Goal: Task Accomplishment & Management: Manage account settings

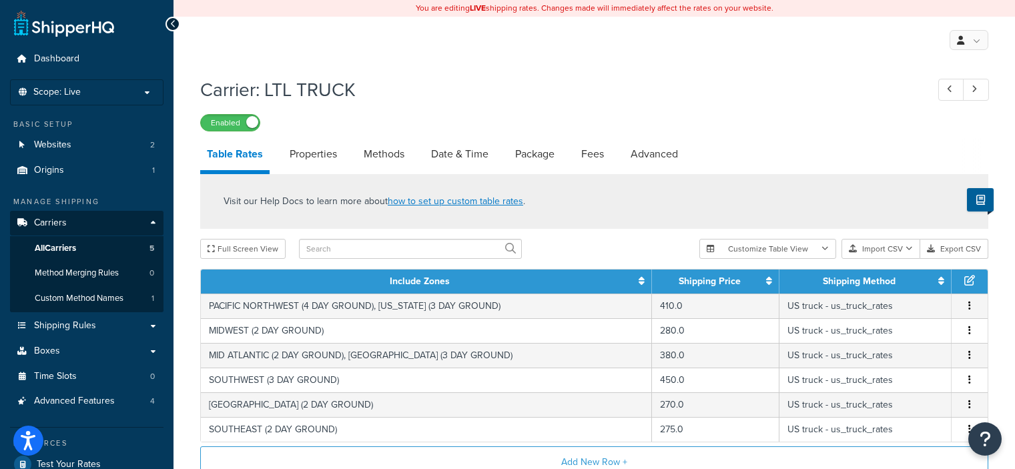
select select "25"
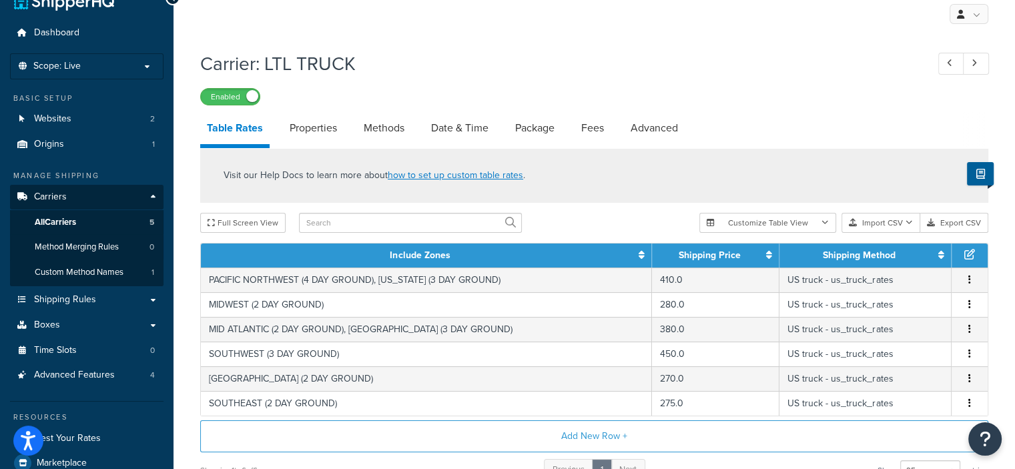
scroll to position [16, 0]
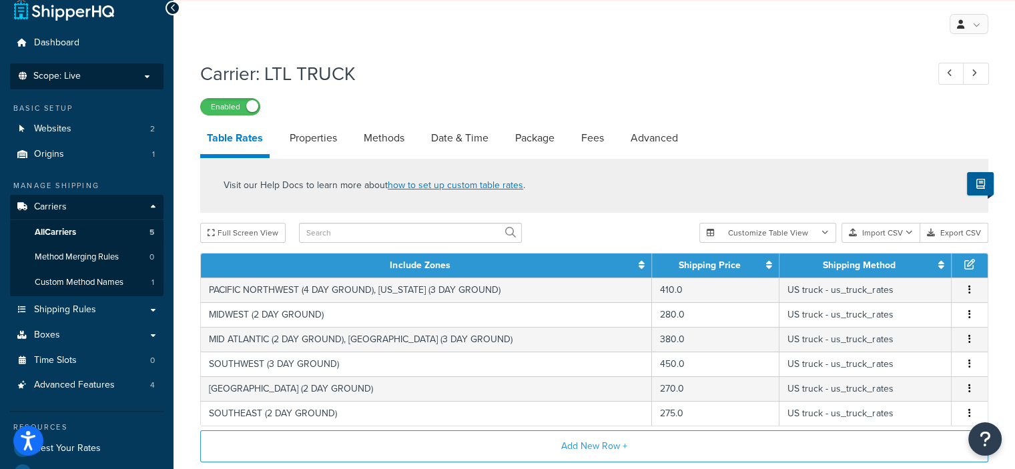
click at [147, 74] on p "Scope: Live" at bounding box center [86, 76] width 141 height 11
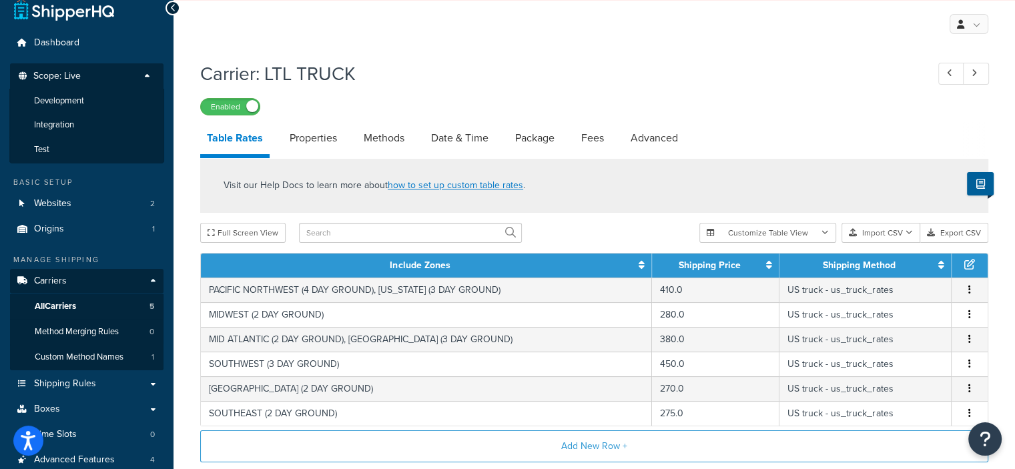
click at [147, 74] on p "Scope: Live" at bounding box center [86, 80] width 141 height 18
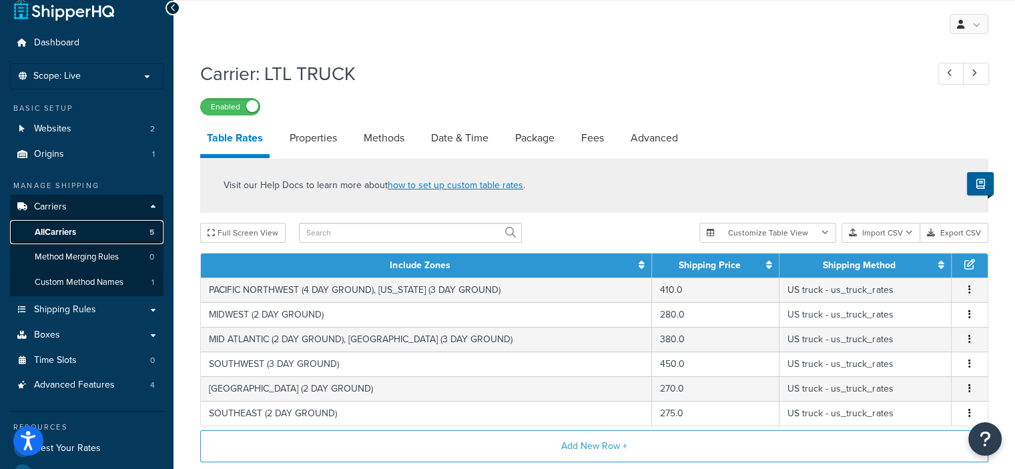
click at [97, 231] on link "All Carriers 5" at bounding box center [86, 232] width 153 height 25
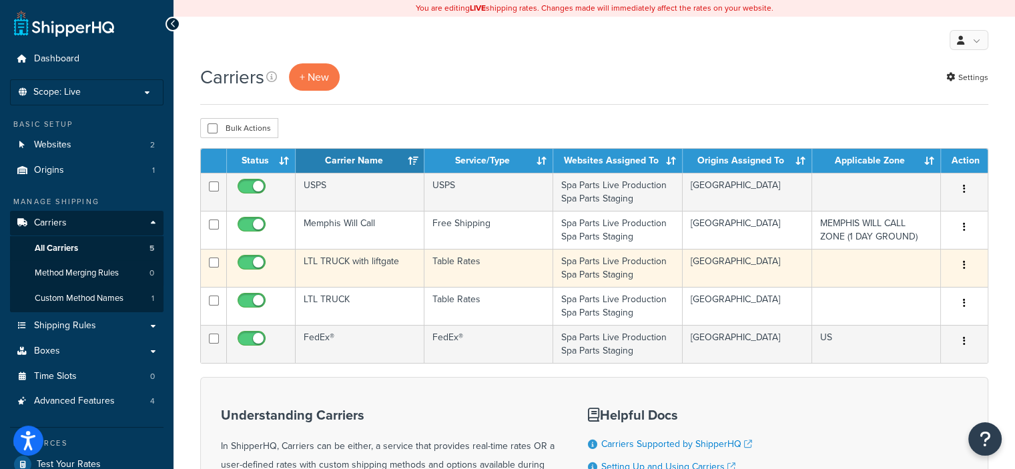
click at [963, 266] on icon "button" at bounding box center [964, 264] width 3 height 9
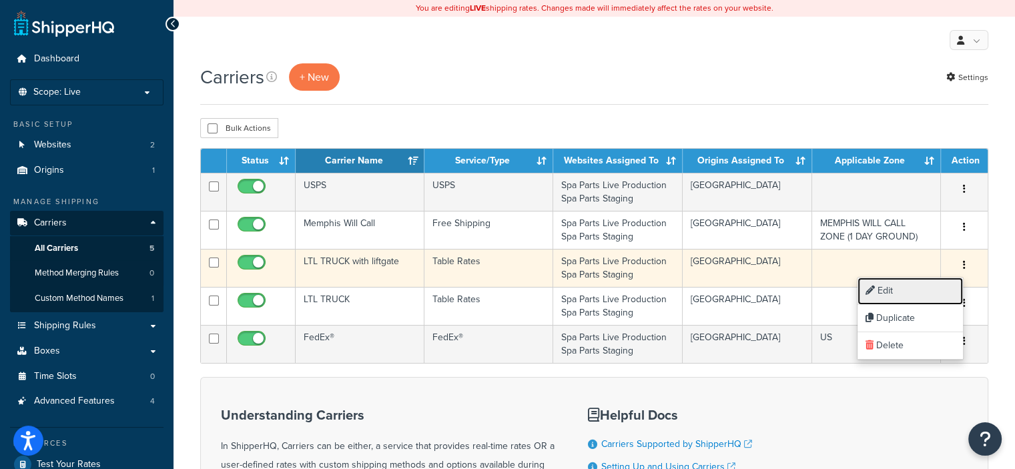
click at [917, 281] on link "Edit" at bounding box center [909, 291] width 105 height 27
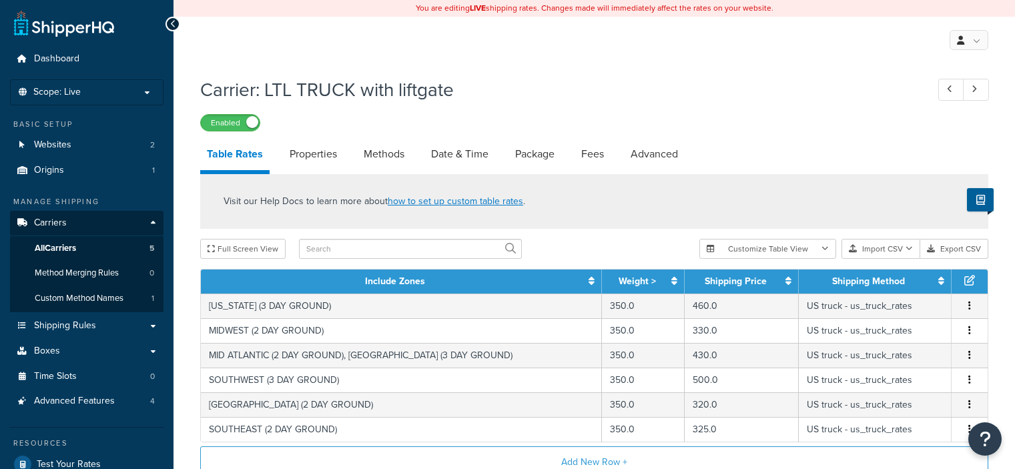
select select "25"
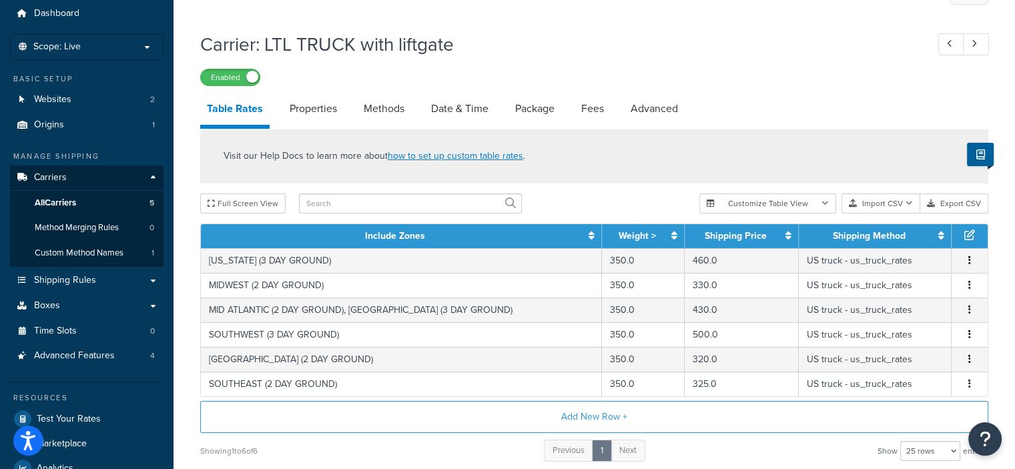
scroll to position [45, 0]
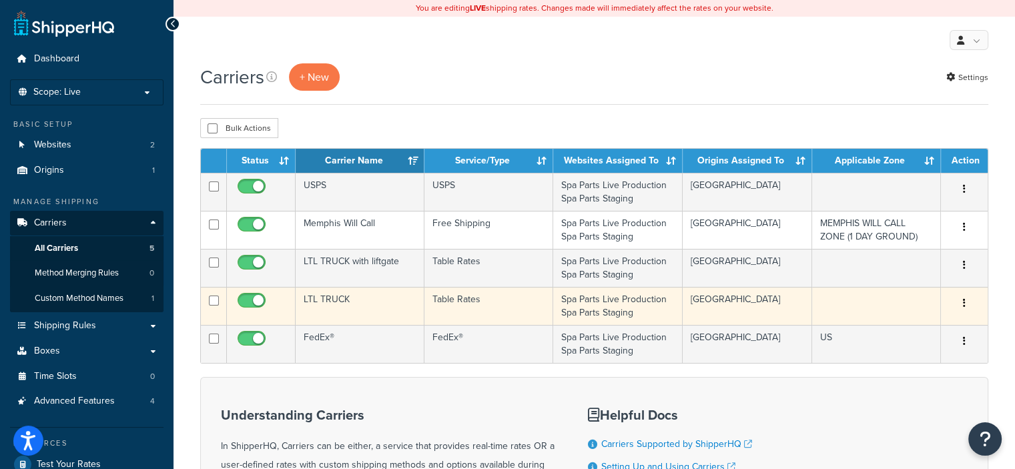
click at [961, 306] on button "button" at bounding box center [964, 303] width 19 height 21
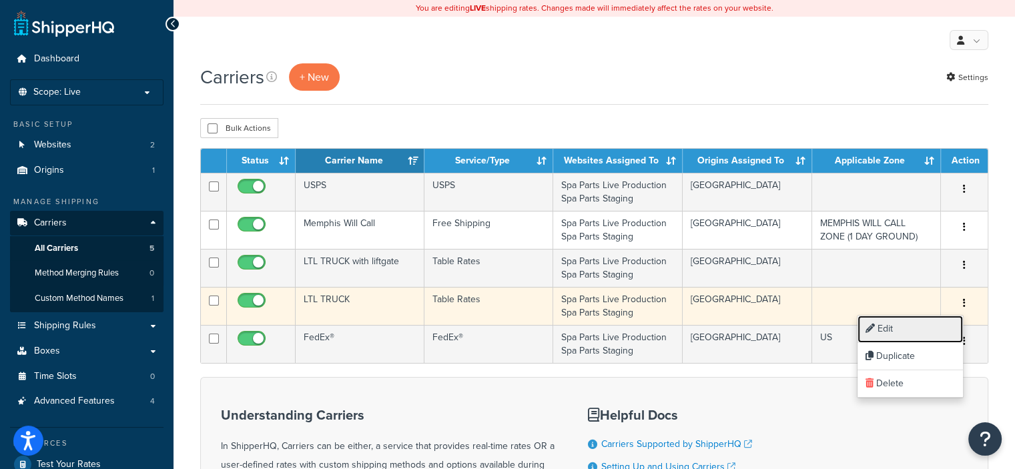
click at [891, 329] on link "Edit" at bounding box center [909, 329] width 105 height 27
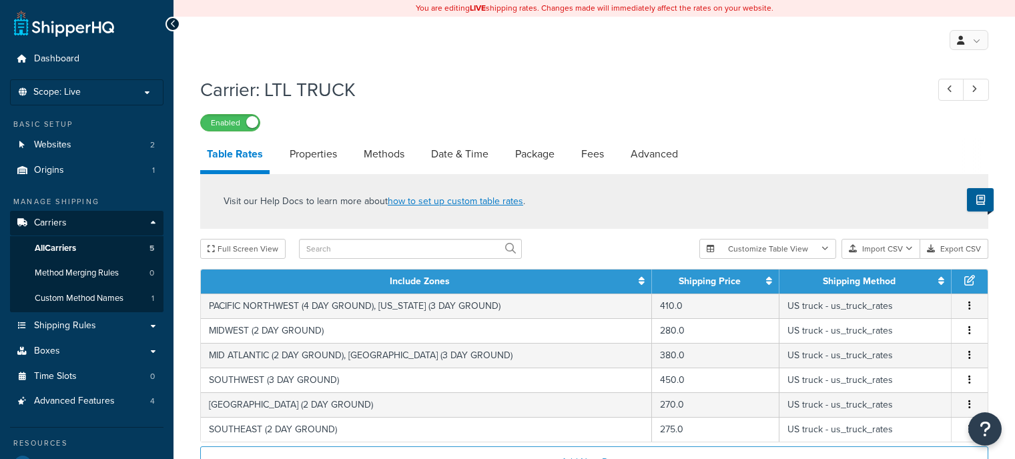
select select "25"
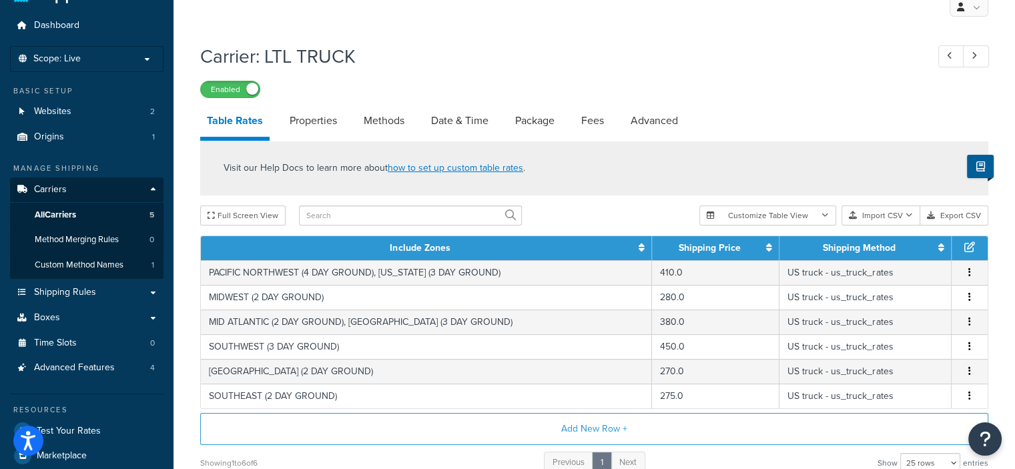
scroll to position [35, 0]
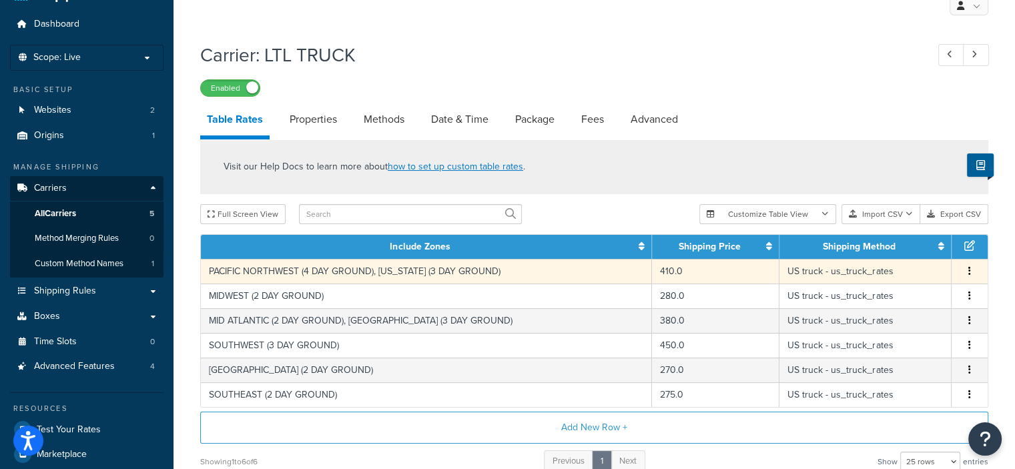
click at [969, 271] on icon "button" at bounding box center [969, 270] width 3 height 9
click at [336, 125] on link "Properties" at bounding box center [313, 119] width 61 height 32
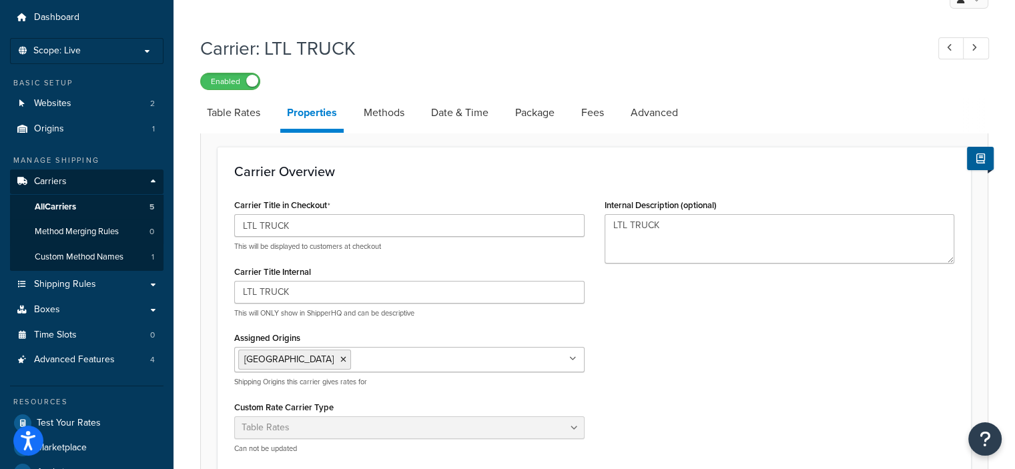
scroll to position [40, 0]
click at [382, 116] on link "Methods" at bounding box center [384, 114] width 54 height 32
select select "25"
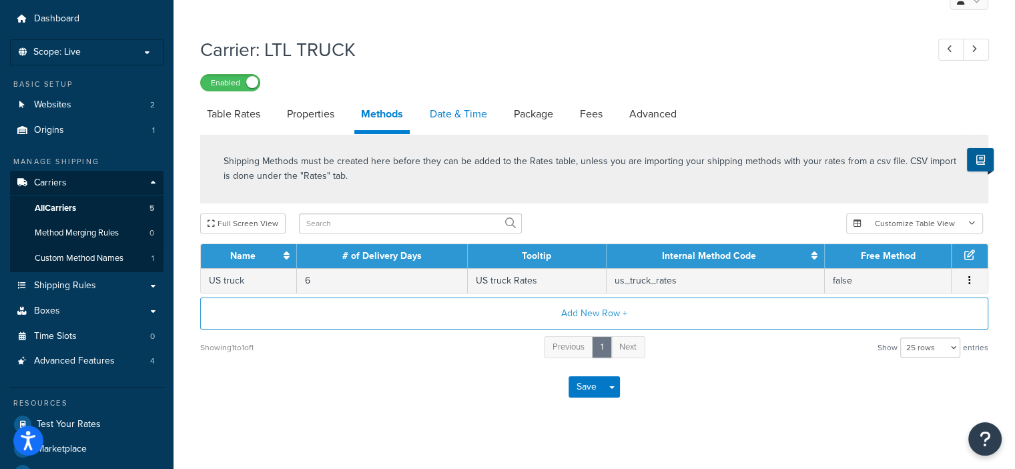
click at [445, 117] on link "Date & Time" at bounding box center [458, 114] width 71 height 32
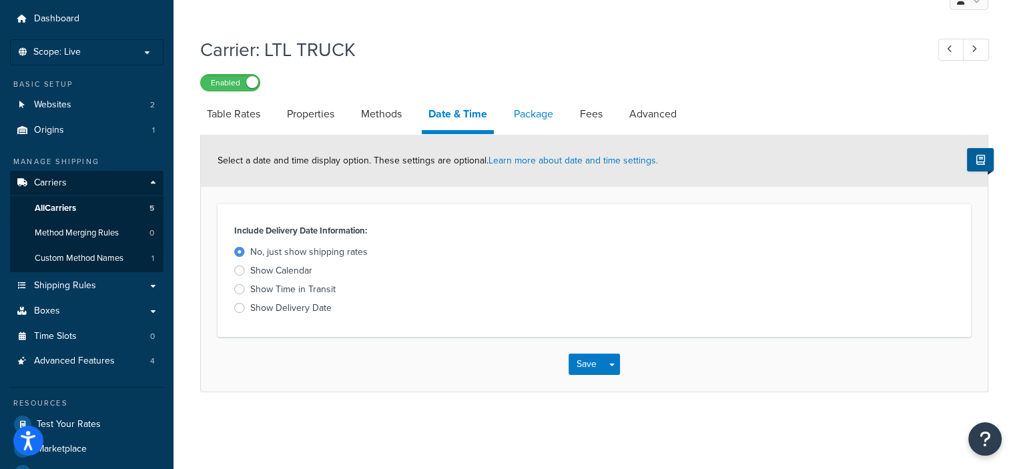
click at [542, 115] on link "Package" at bounding box center [533, 114] width 53 height 32
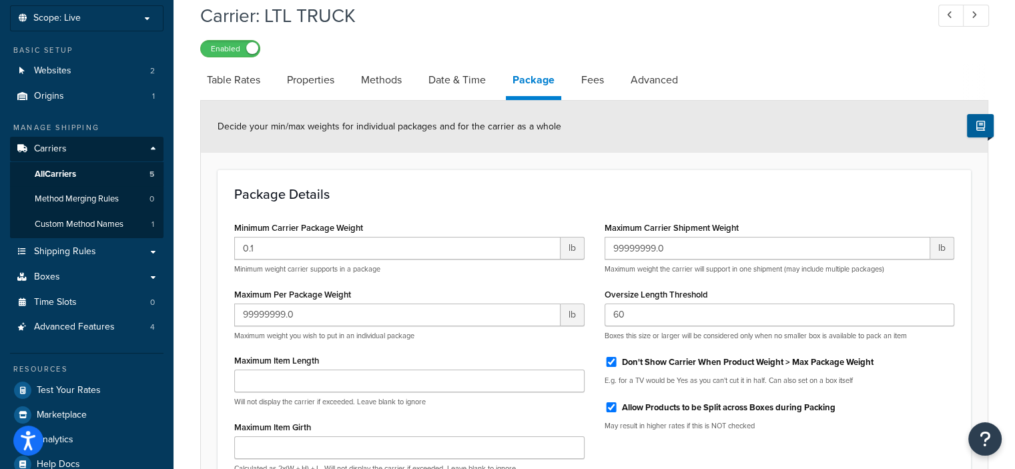
scroll to position [75, 0]
click at [596, 82] on link "Fees" at bounding box center [592, 79] width 36 height 32
select select "AFTER"
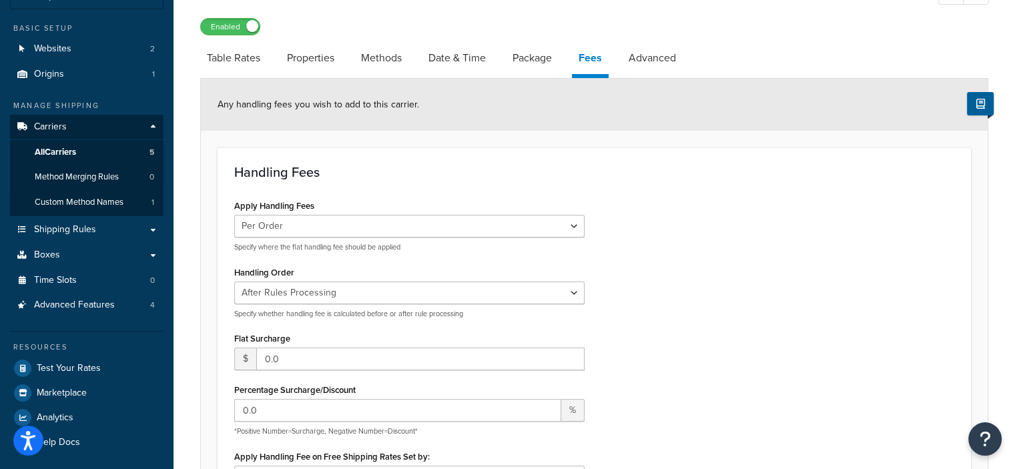
scroll to position [91, 0]
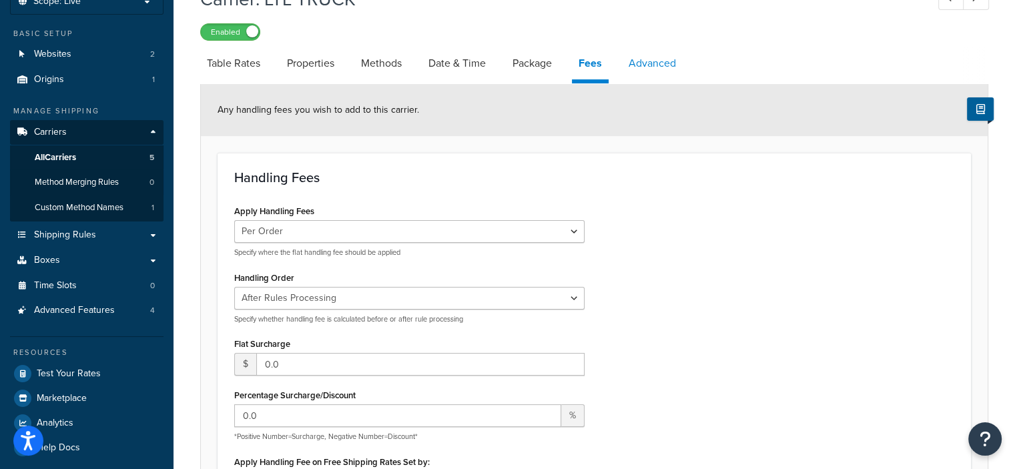
click at [650, 66] on link "Advanced" at bounding box center [652, 63] width 61 height 32
select select "false"
